Goal: Information Seeking & Learning: Understand process/instructions

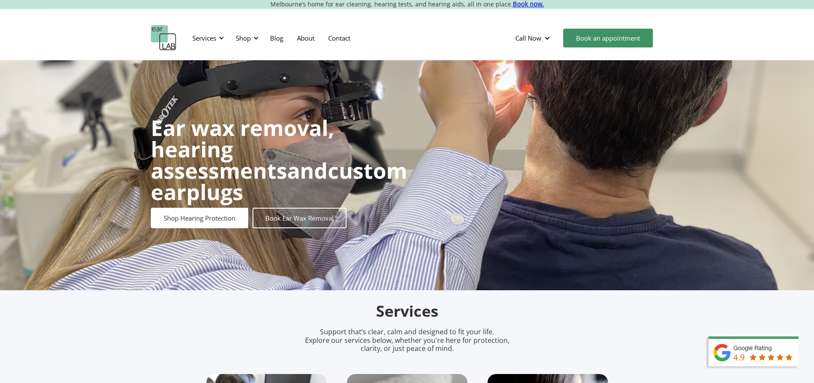
click at [247, 38] on div "Shop" at bounding box center [243, 38] width 15 height 9
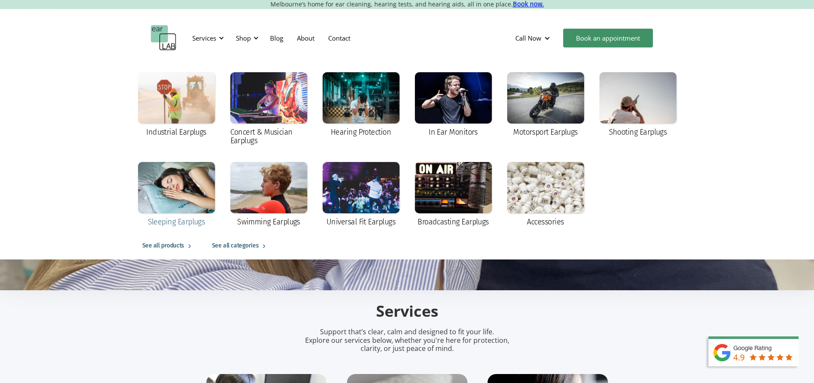
click at [168, 189] on div at bounding box center [176, 187] width 77 height 51
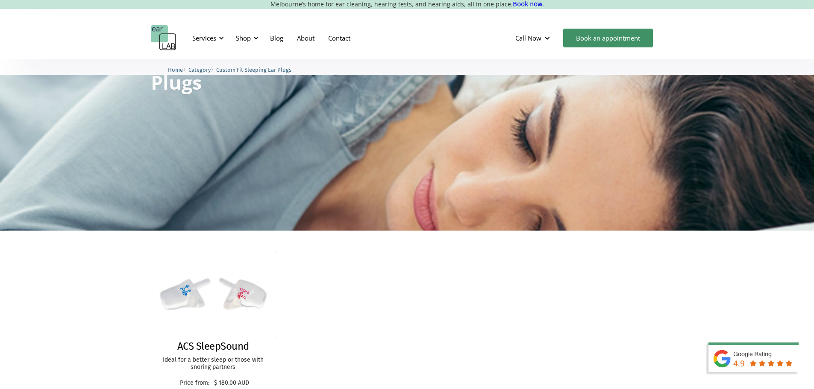
scroll to position [128, 0]
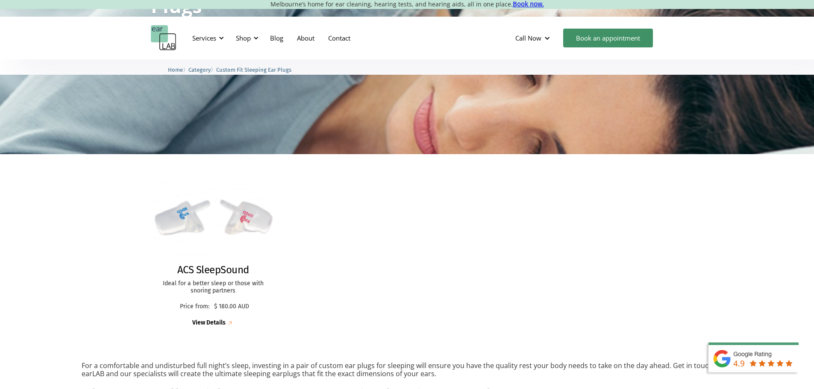
click at [188, 216] on img at bounding box center [213, 218] width 138 height 95
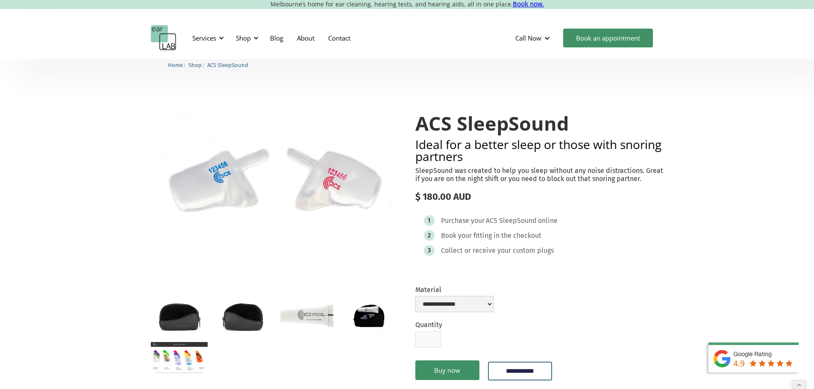
scroll to position [43, 0]
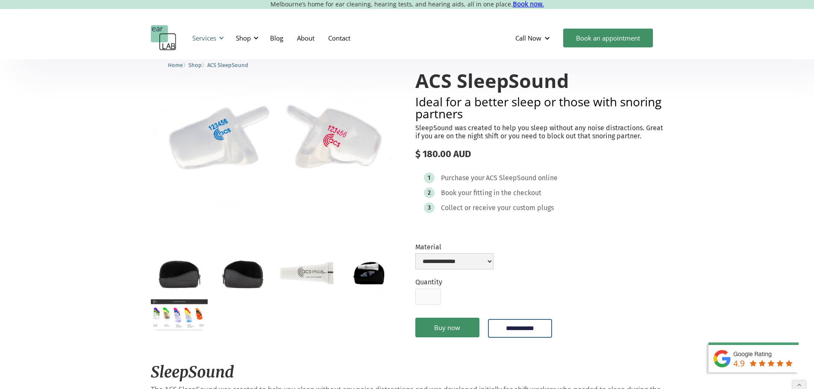
click at [208, 33] on div "Services" at bounding box center [206, 38] width 39 height 26
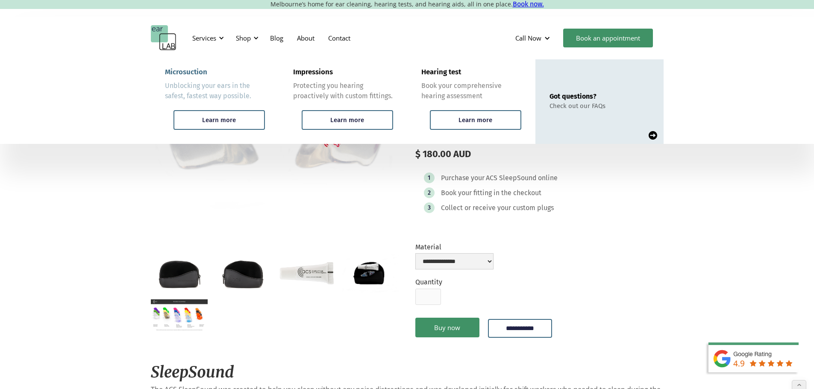
click at [195, 71] on div "Microsuction" at bounding box center [186, 72] width 42 height 9
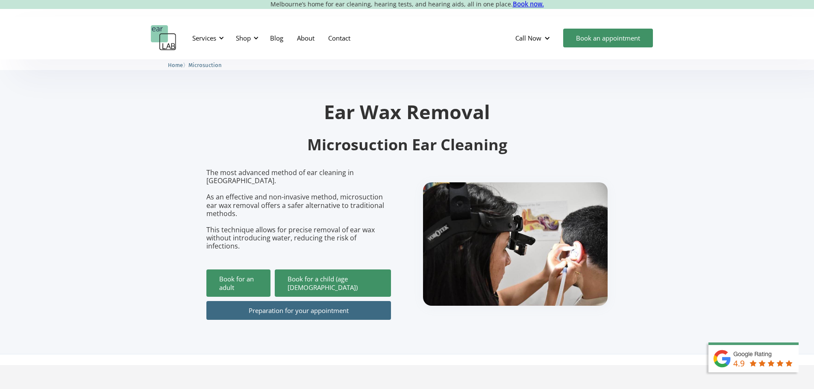
click at [310, 301] on link "Preparation for your appointment" at bounding box center [298, 310] width 184 height 19
